Goal: Transaction & Acquisition: Download file/media

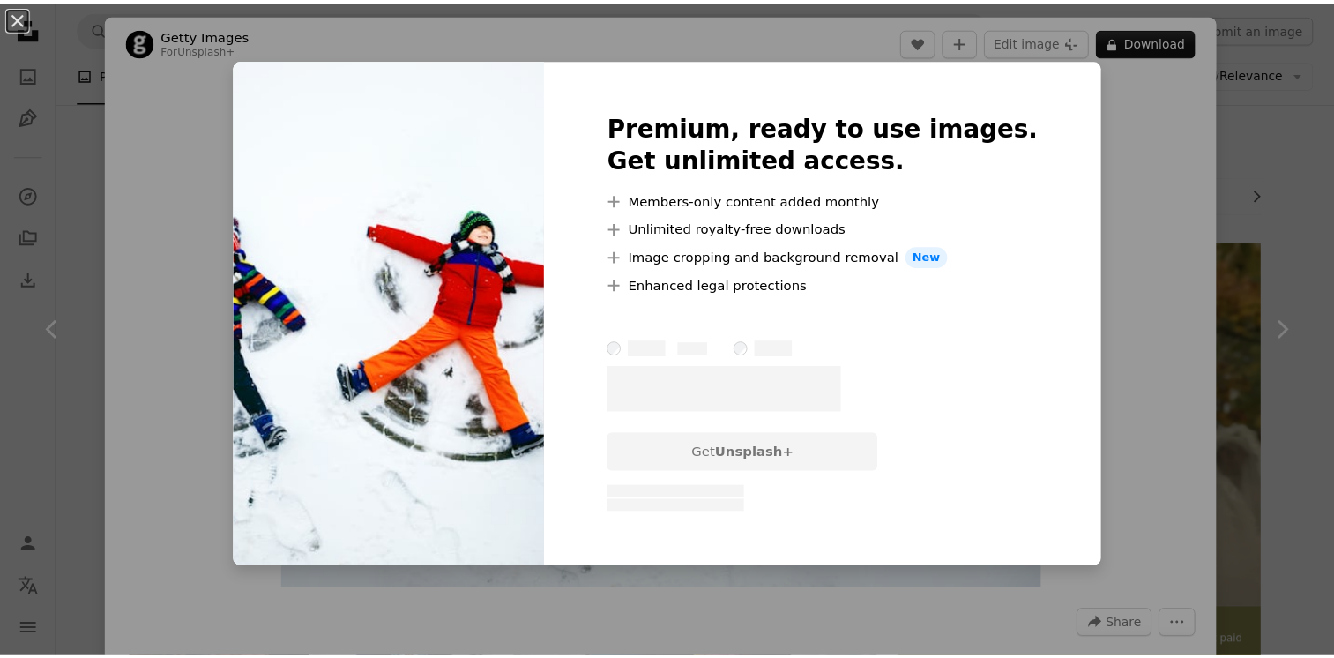
scroll to position [3861, 0]
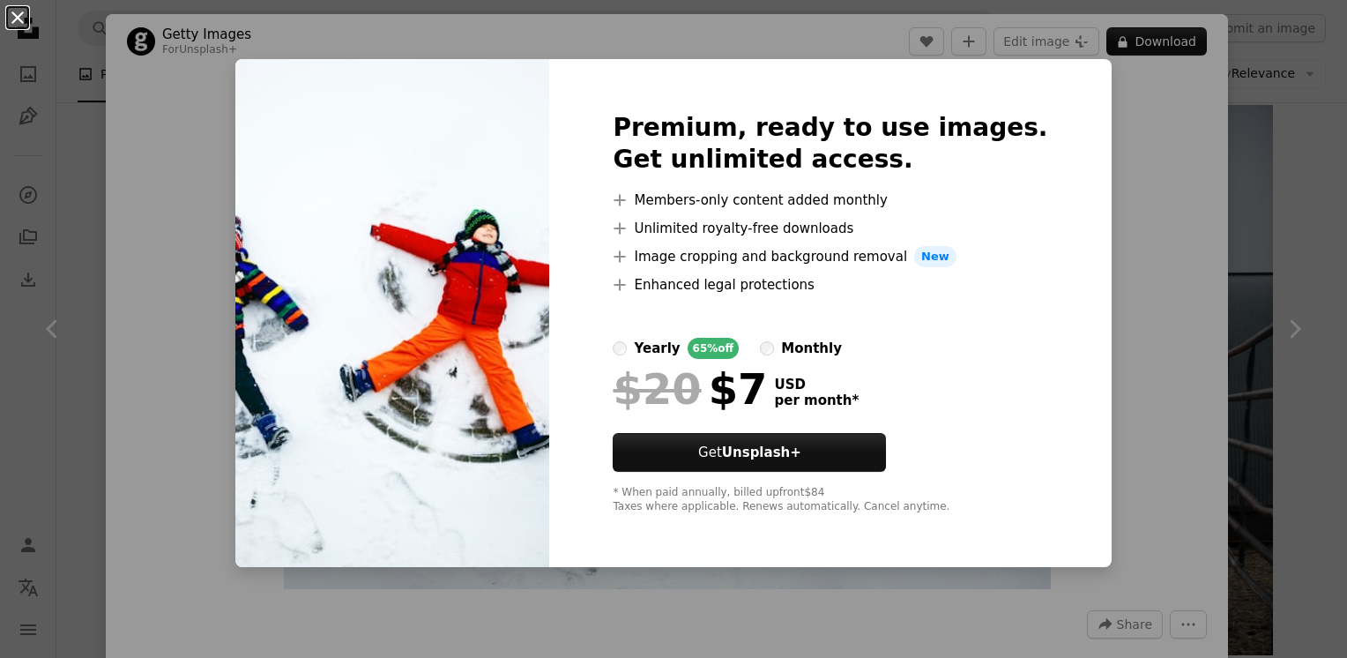
click at [18, 19] on button "An X shape" at bounding box center [17, 17] width 21 height 21
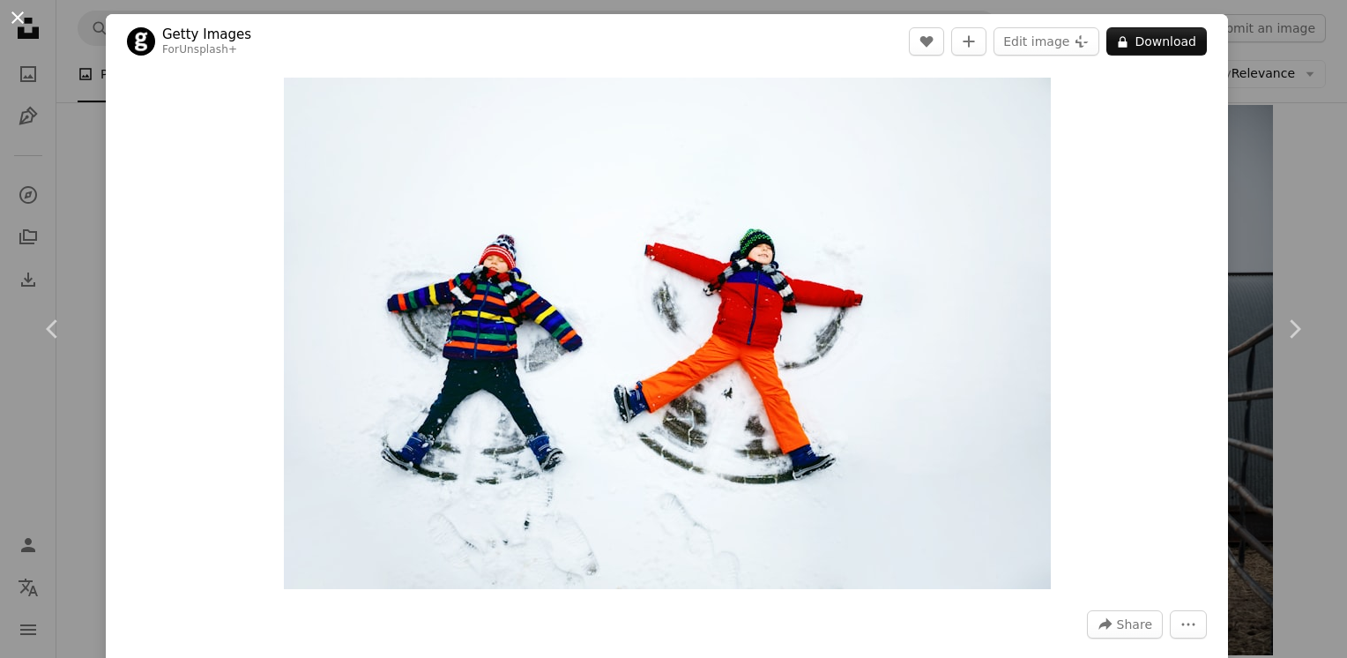
click at [21, 18] on button "An X shape" at bounding box center [17, 17] width 21 height 21
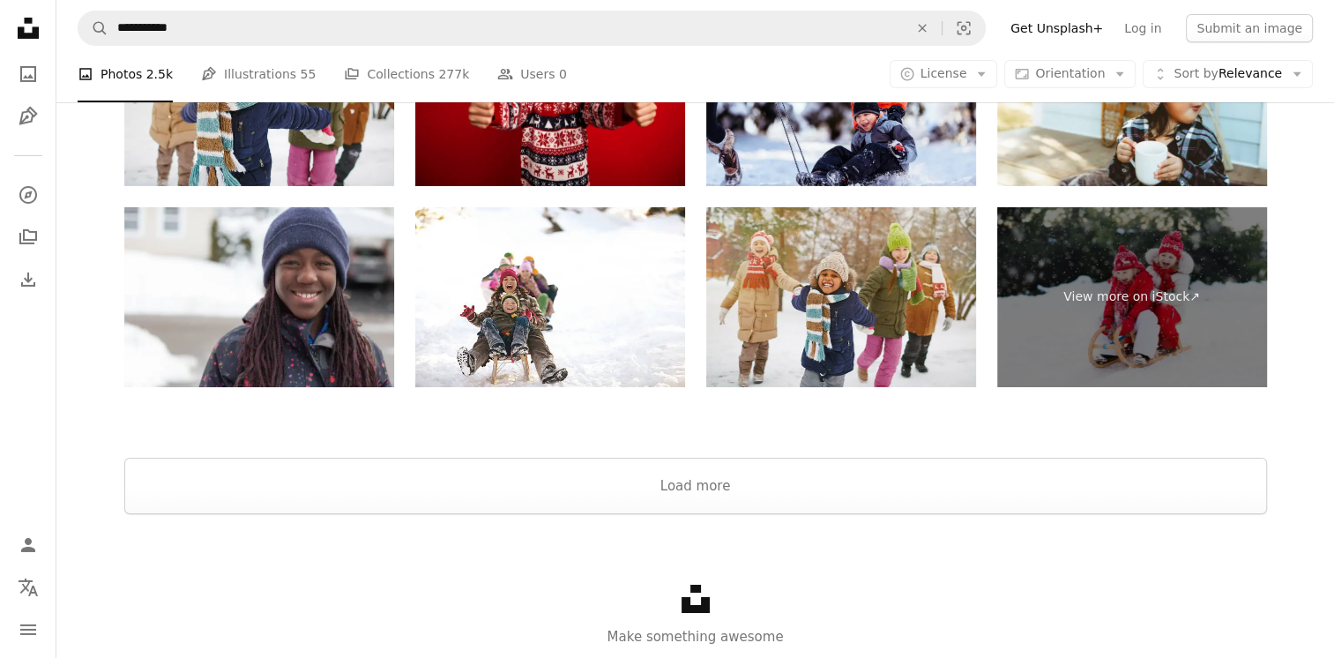
scroll to position [6272, 0]
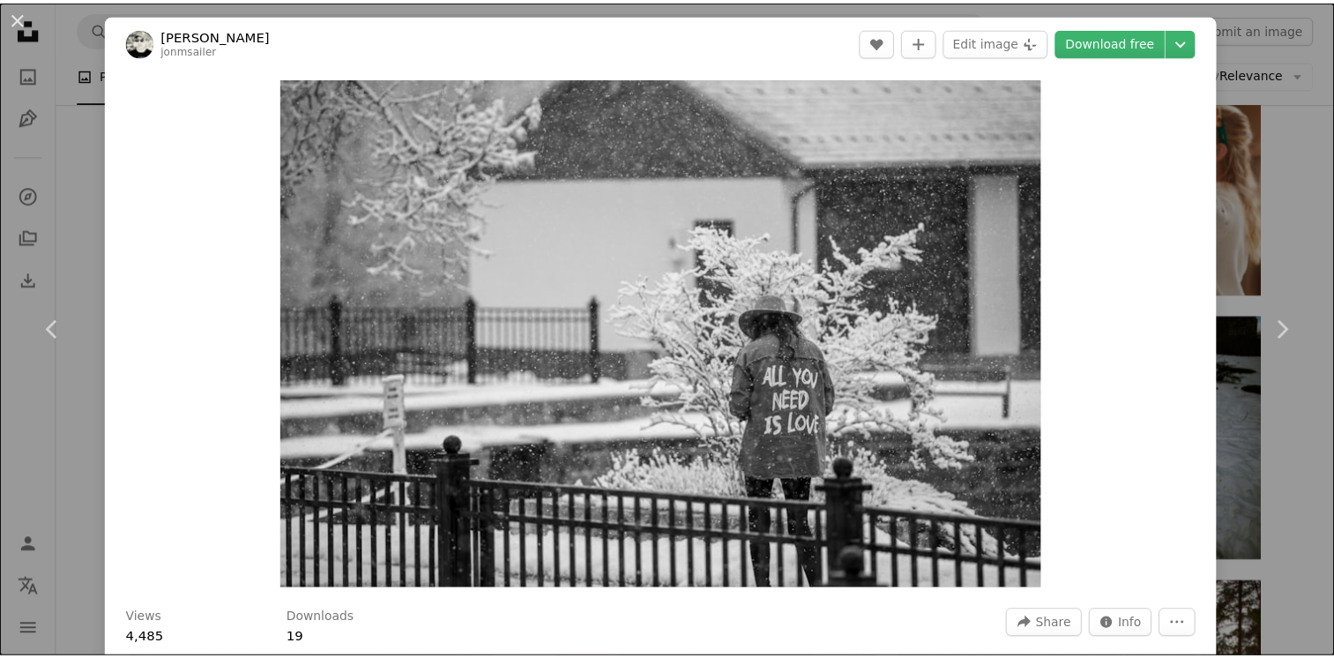
scroll to position [35456, 0]
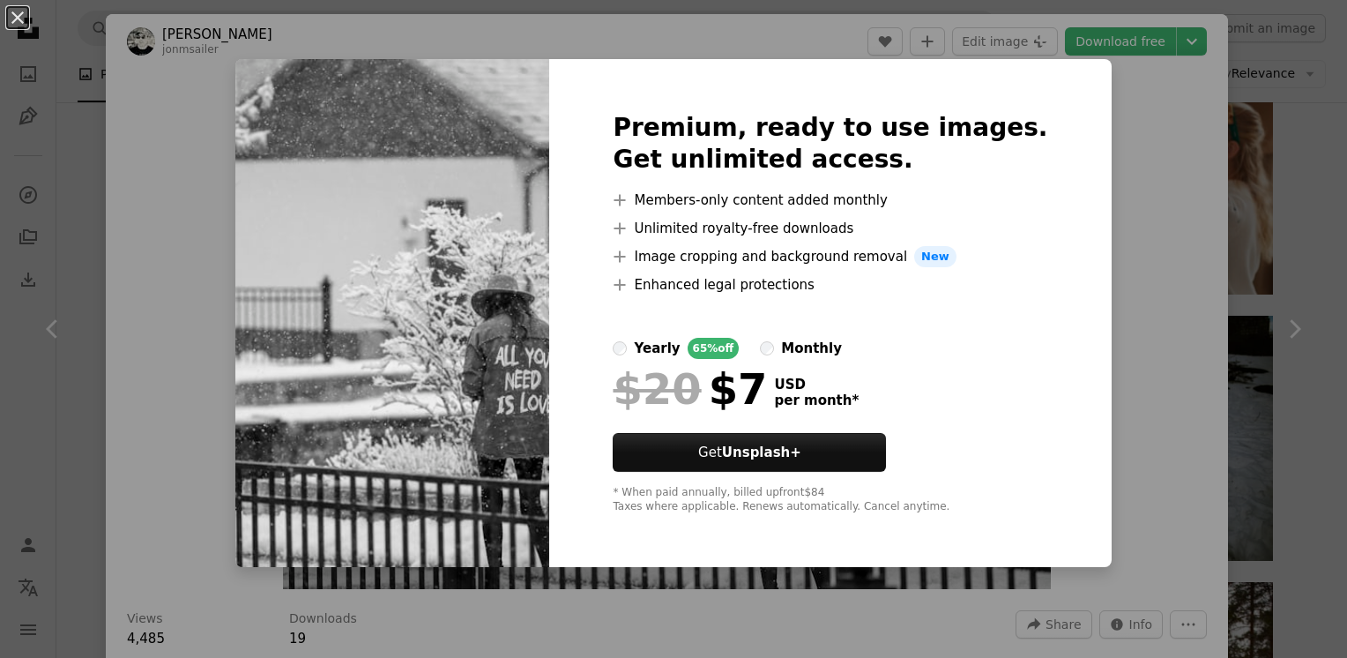
click at [1101, 95] on div "An X shape Premium, ready to use images. Get unlimited access. A plus sign Memb…" at bounding box center [673, 329] width 1347 height 658
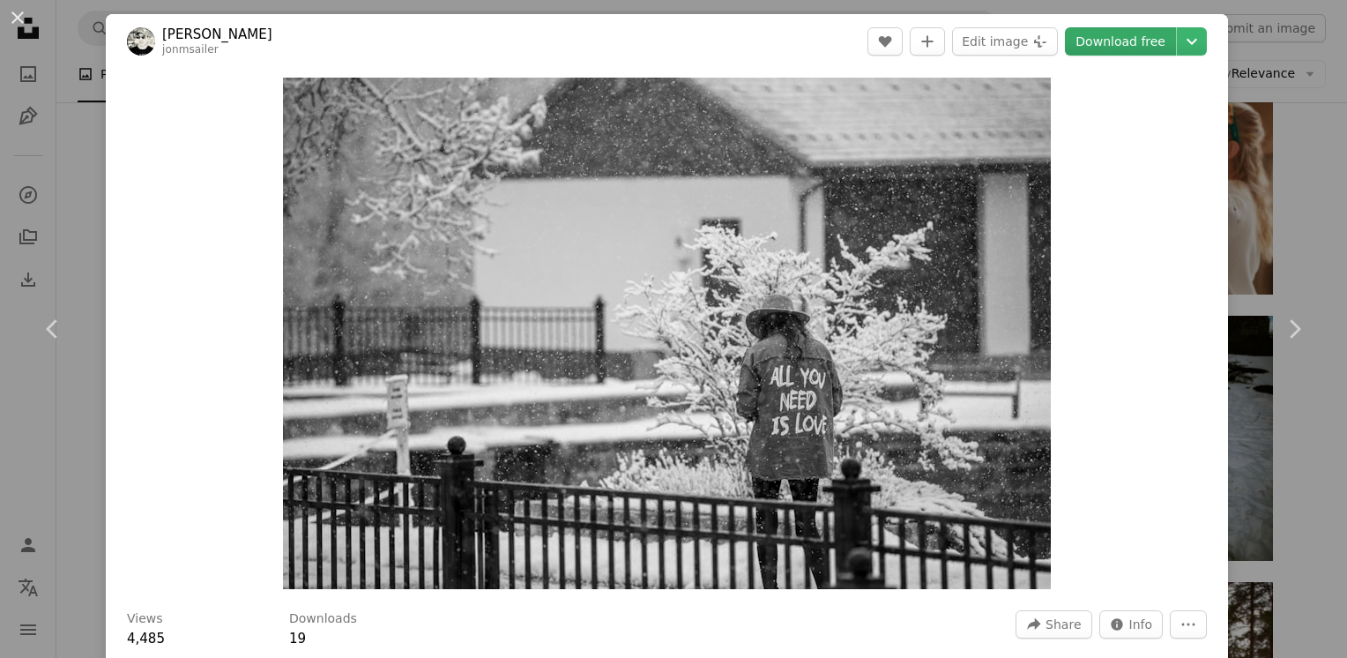
click at [1102, 40] on link "Download free" at bounding box center [1120, 41] width 111 height 28
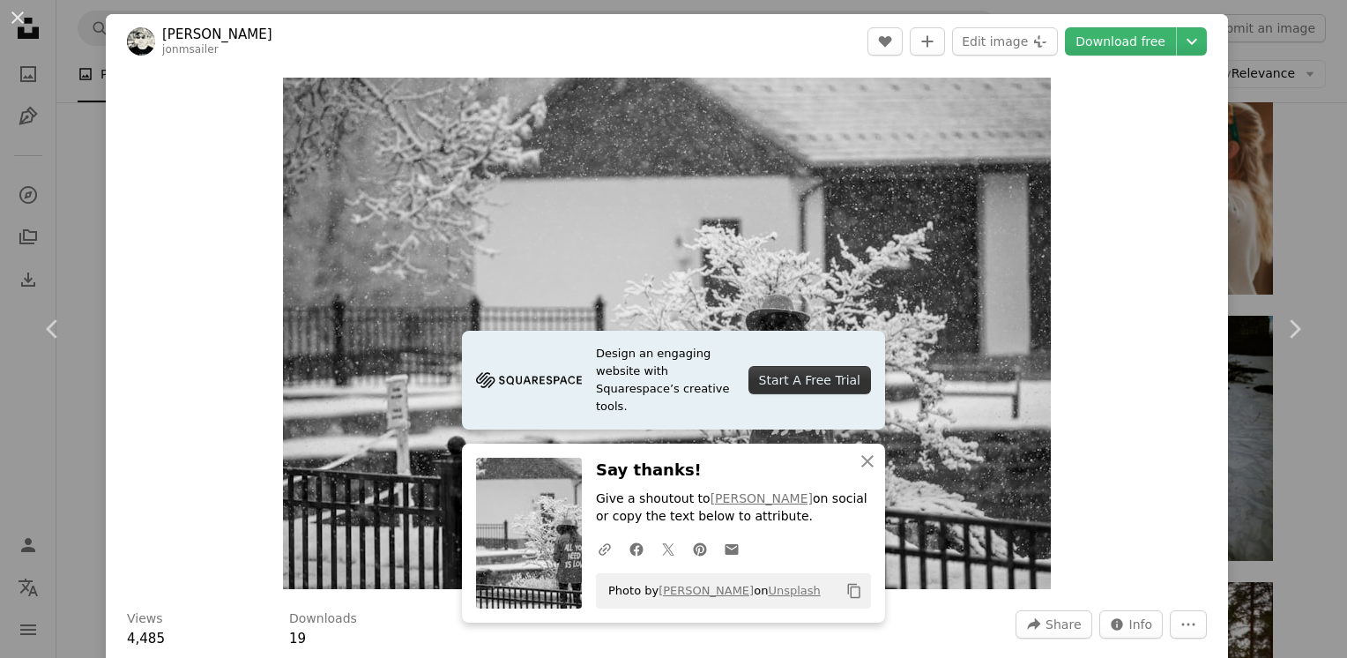
click at [780, 39] on header "[PERSON_NAME] jonmsailer A heart A plus sign Edit image Plus sign for Unsplash+…" at bounding box center [667, 41] width 1123 height 55
click at [18, 24] on button "An X shape" at bounding box center [17, 17] width 21 height 21
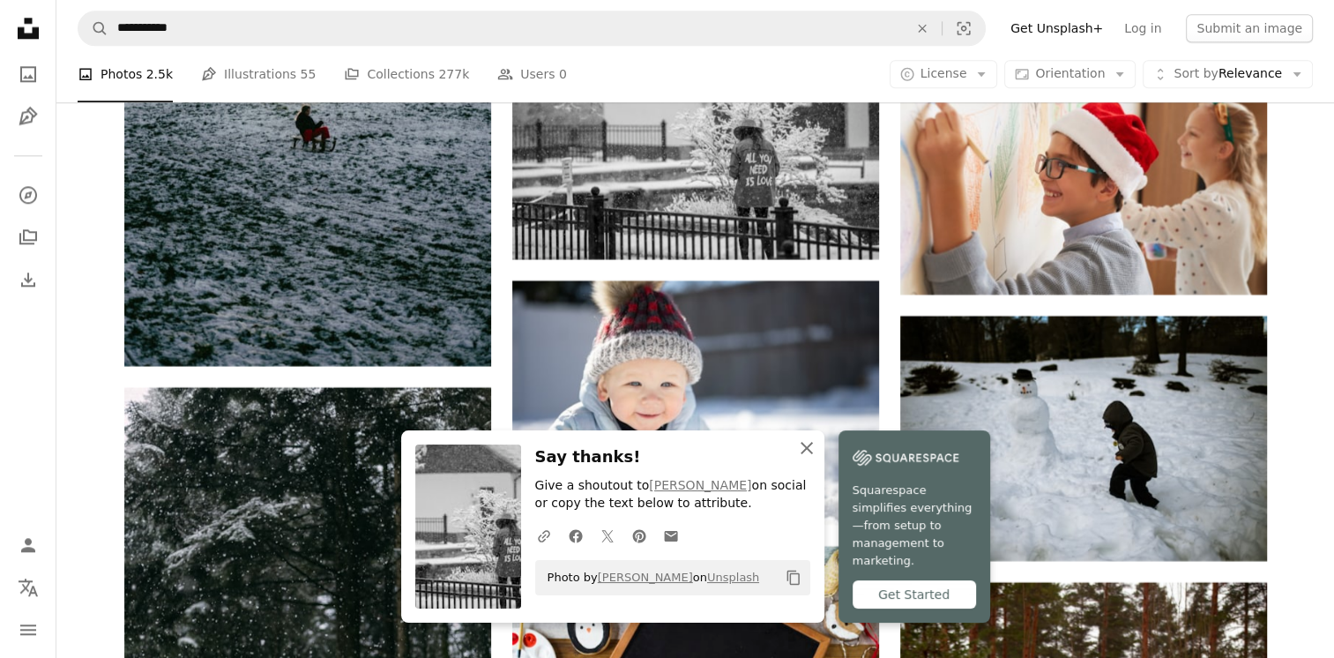
click at [805, 454] on icon "button" at bounding box center [807, 448] width 12 height 12
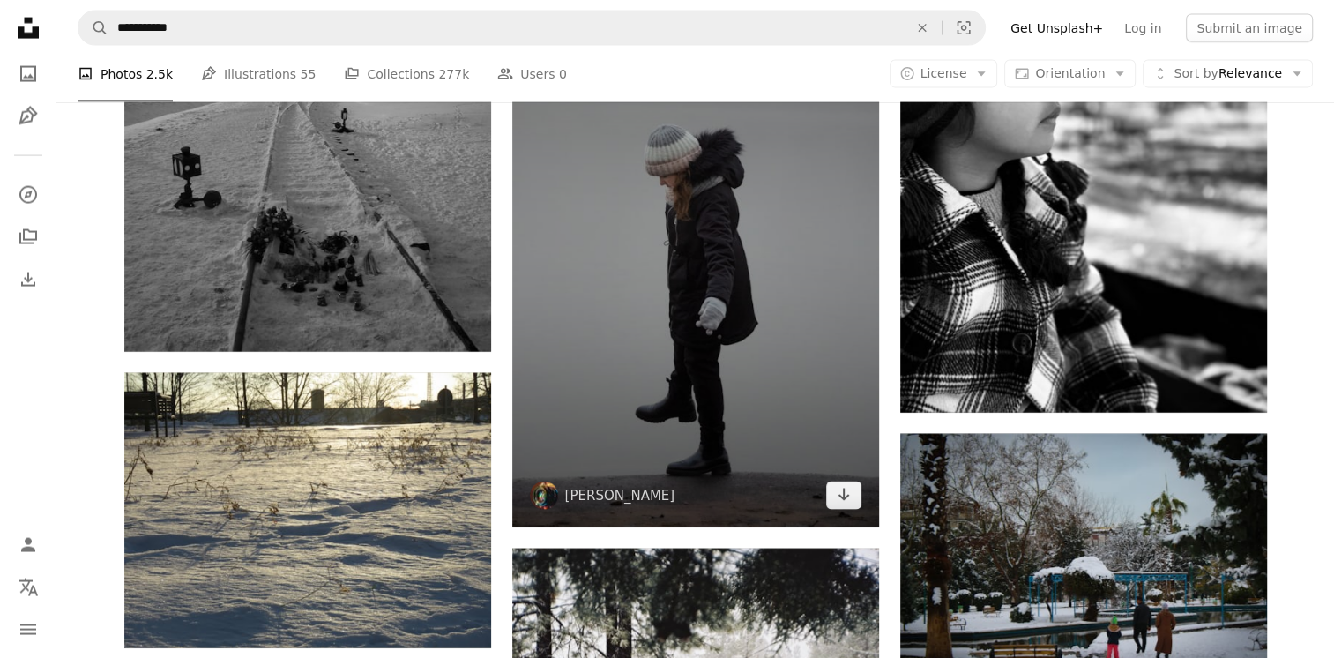
scroll to position [97272, 0]
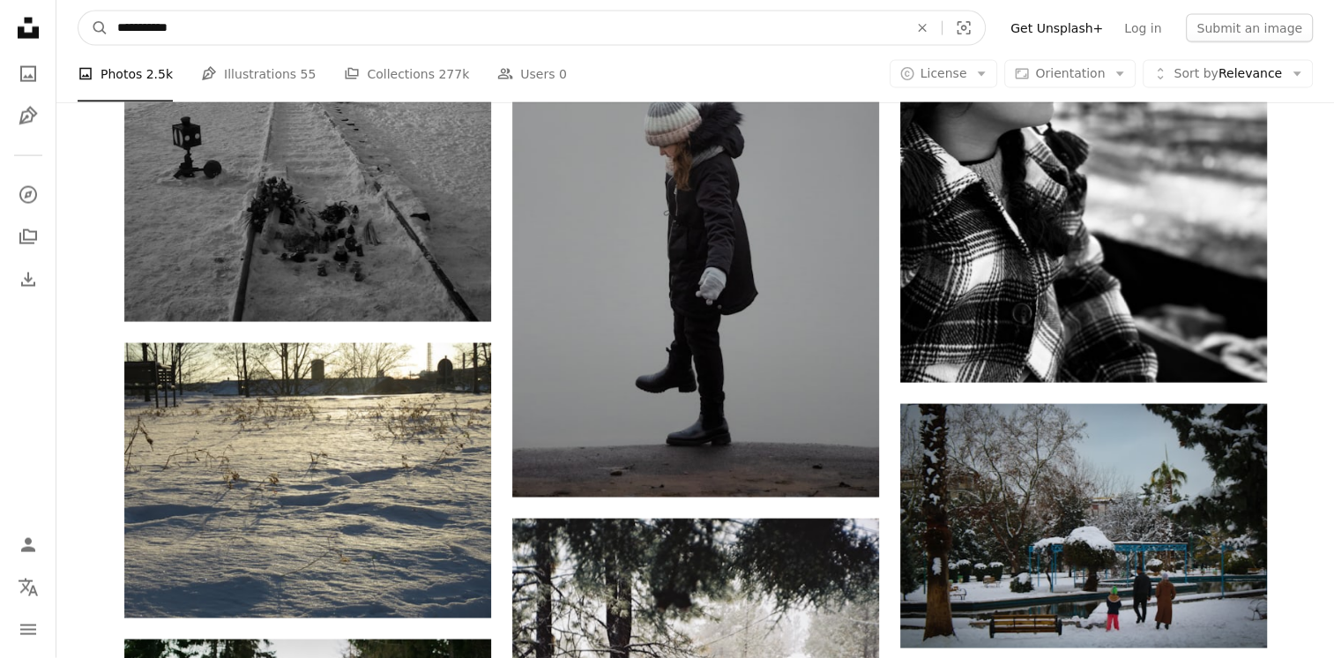
click at [138, 26] on input "**********" at bounding box center [505, 28] width 795 height 34
click at [221, 27] on input "**********" at bounding box center [505, 28] width 795 height 34
type input "**********"
click button "A magnifying glass" at bounding box center [93, 28] width 30 height 34
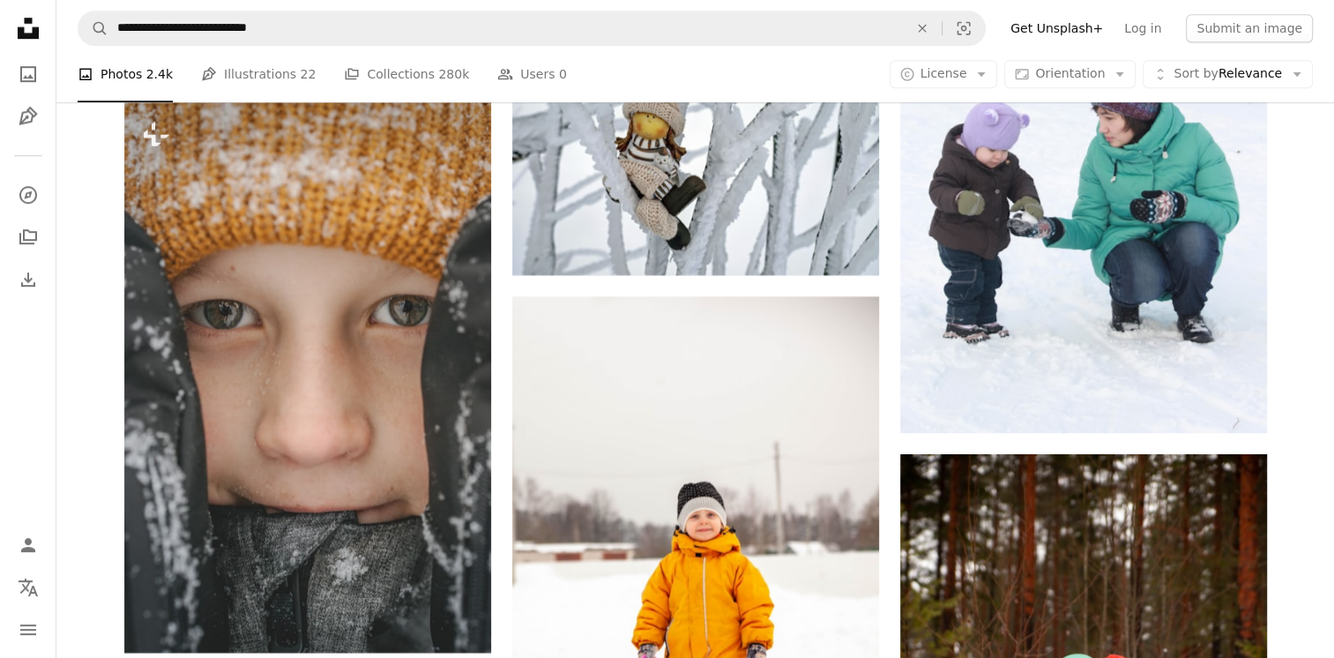
scroll to position [7901, 0]
